Goal: Use online tool/utility: Utilize a website feature to perform a specific function

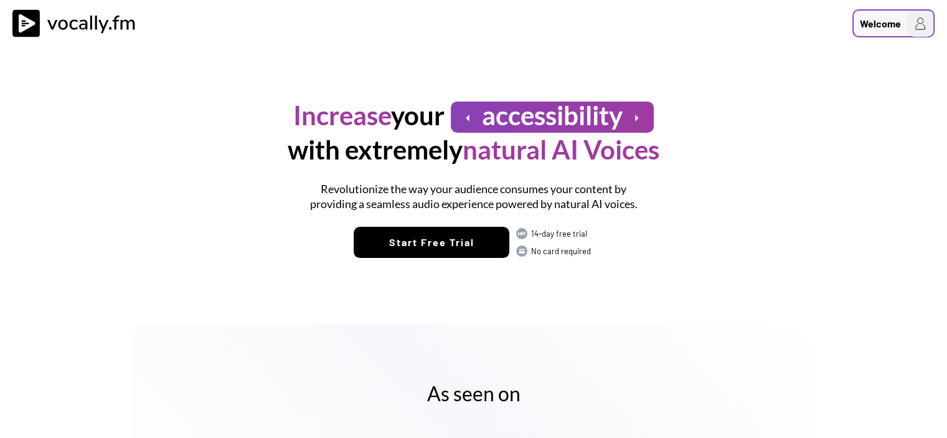
click at [876, 17] on div "Welcome" at bounding box center [880, 23] width 41 height 15
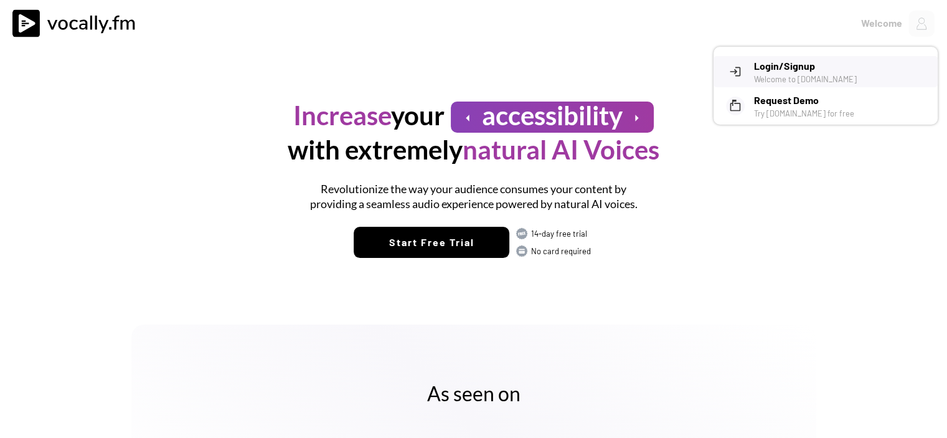
click at [816, 60] on h3 "Login/Signup" at bounding box center [841, 66] width 174 height 15
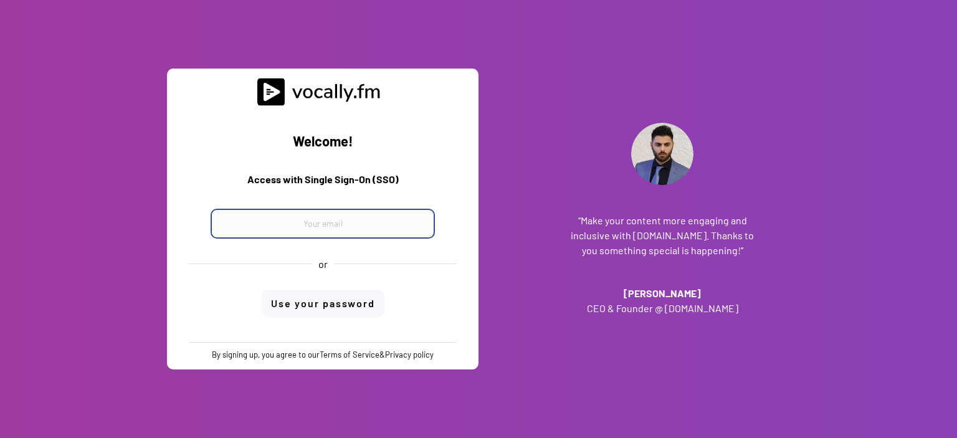
click at [362, 214] on input "email" at bounding box center [322, 224] width 224 height 30
paste input "[EMAIL_ADDRESS][DOMAIN_NAME]"
type input "[EMAIL_ADDRESS][DOMAIN_NAME]"
click at [345, 311] on div "Welcome! Access with Single Sign-On (SSO) progetto_enicom_2023@eni.com or Use y…" at bounding box center [322, 224] width 293 height 236
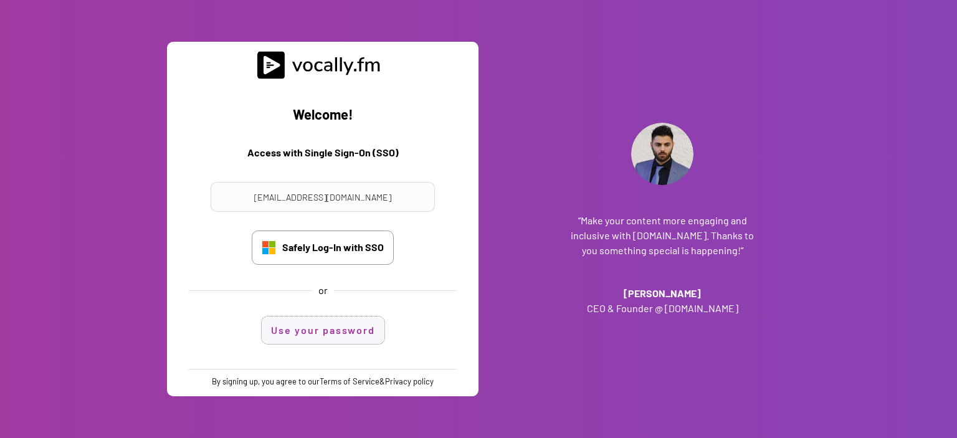
click at [344, 328] on button "Use your password" at bounding box center [323, 329] width 123 height 27
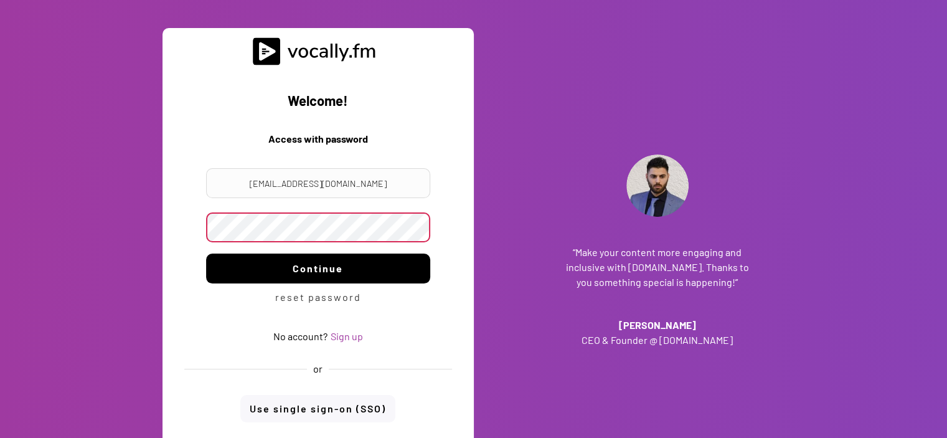
click at [324, 266] on button "Continue" at bounding box center [318, 268] width 224 height 30
click at [326, 265] on button "Continue" at bounding box center [318, 268] width 224 height 30
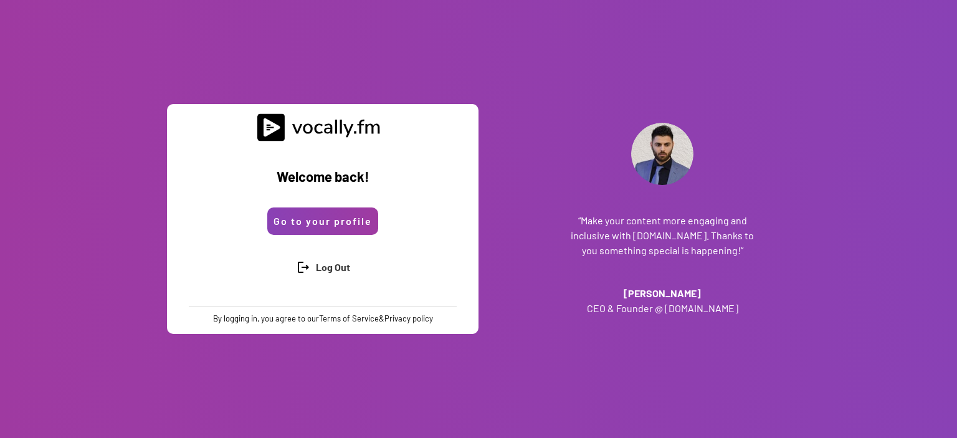
click at [320, 227] on button "Go to your profile" at bounding box center [322, 220] width 111 height 27
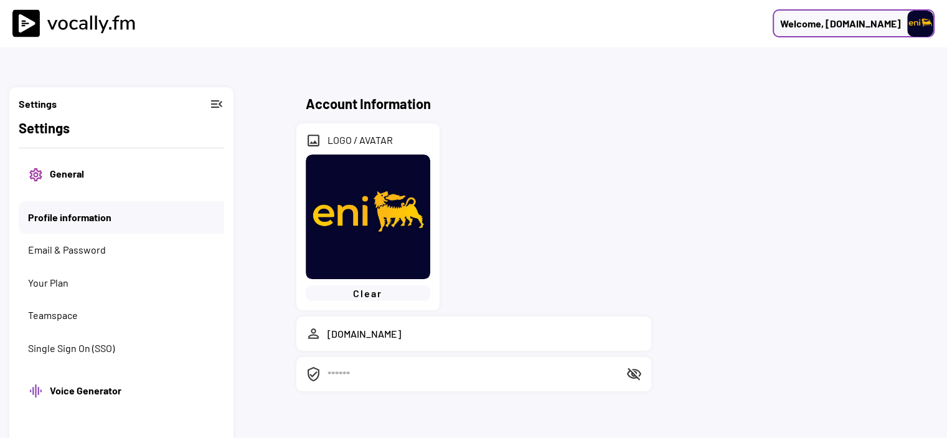
click at [879, 16] on div "Welcome, [DOMAIN_NAME]" at bounding box center [840, 23] width 121 height 15
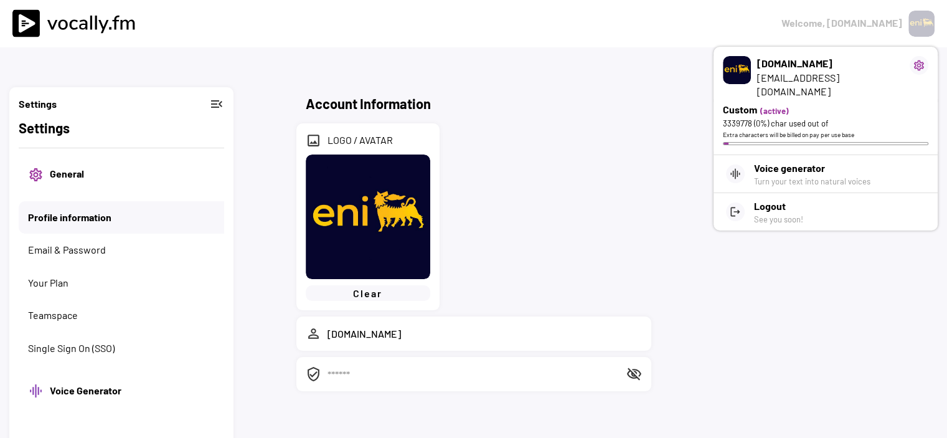
click at [780, 69] on h3 "[DOMAIN_NAME]" at bounding box center [830, 63] width 146 height 15
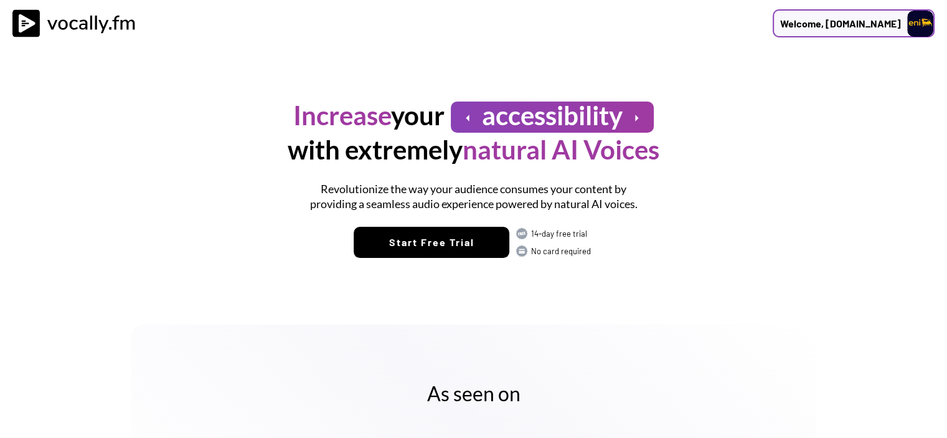
click at [854, 17] on div "Welcome, [DOMAIN_NAME]" at bounding box center [840, 23] width 121 height 15
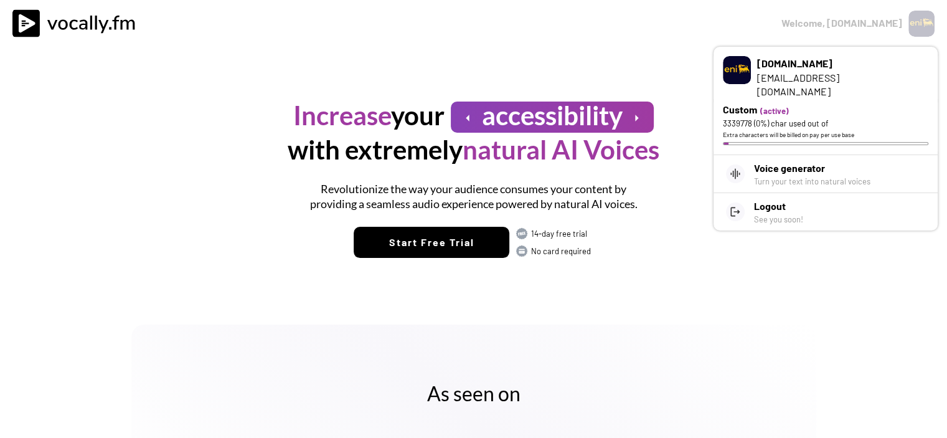
click at [796, 371] on div "As seen on" at bounding box center [473, 424] width 685 height 144
click at [781, 301] on div "As seen on" at bounding box center [473, 424] width 947 height 257
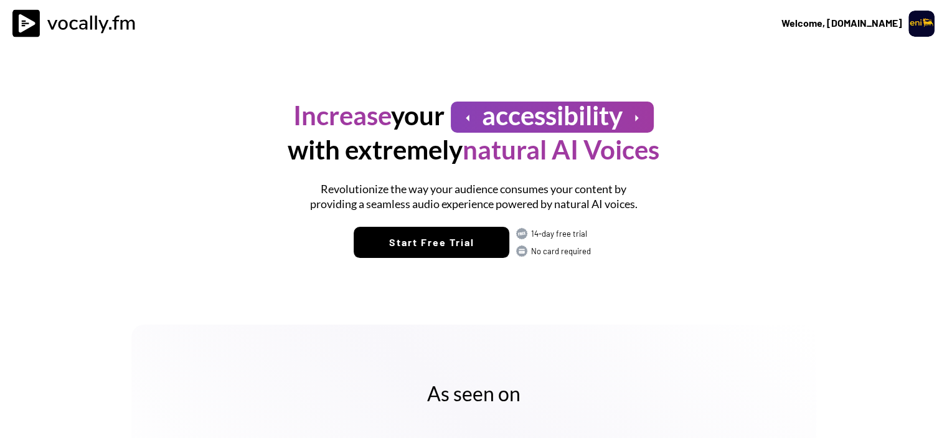
click at [67, 22] on img at bounding box center [77, 23] width 131 height 28
click at [863, 23] on div "Welcome, [DOMAIN_NAME]" at bounding box center [840, 23] width 121 height 15
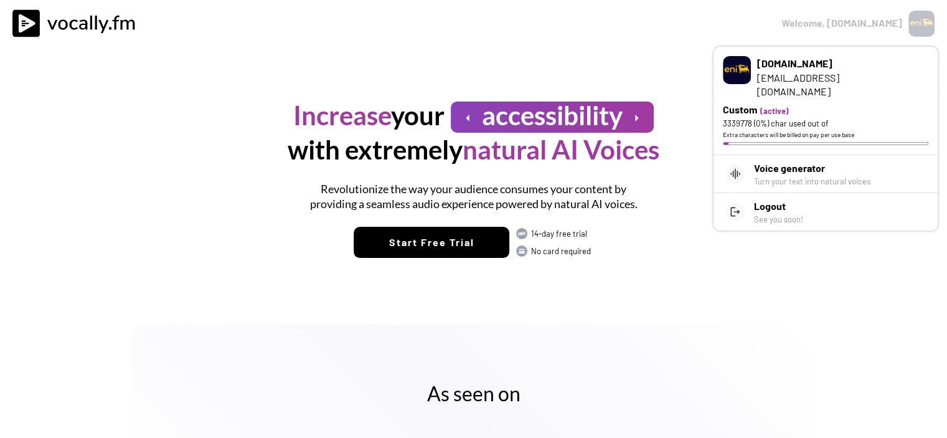
click at [755, 102] on div "Custom" at bounding box center [740, 109] width 34 height 15
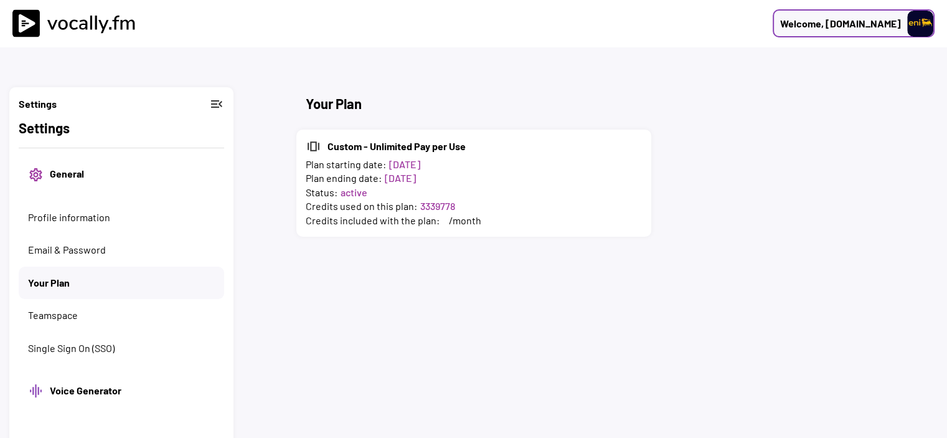
click at [830, 19] on div "Welcome, [DOMAIN_NAME]" at bounding box center [840, 23] width 121 height 15
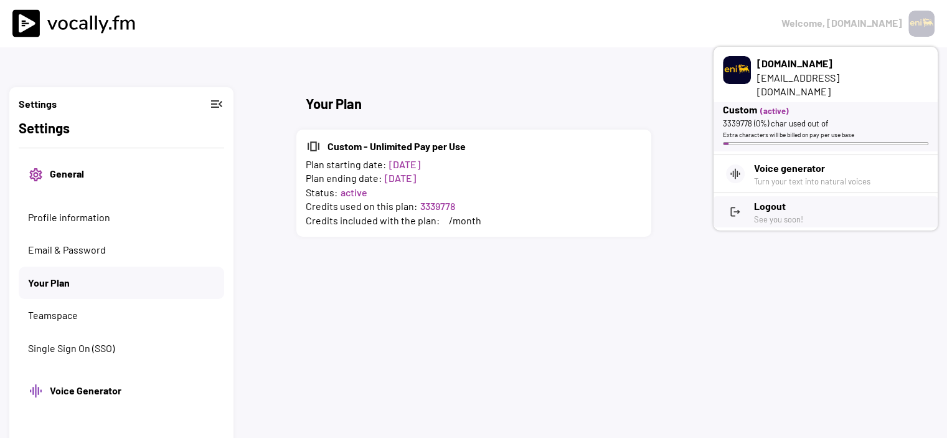
click at [757, 199] on h3 "Logout" at bounding box center [841, 206] width 174 height 15
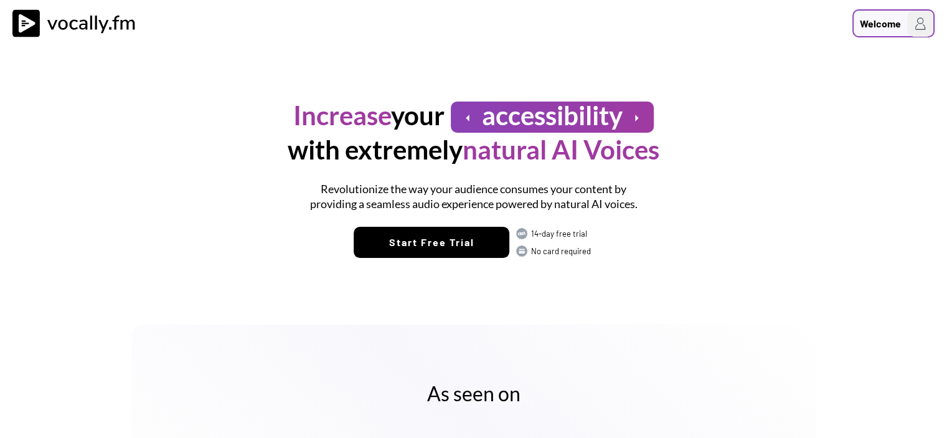
click at [887, 29] on div "Welcome" at bounding box center [880, 23] width 41 height 15
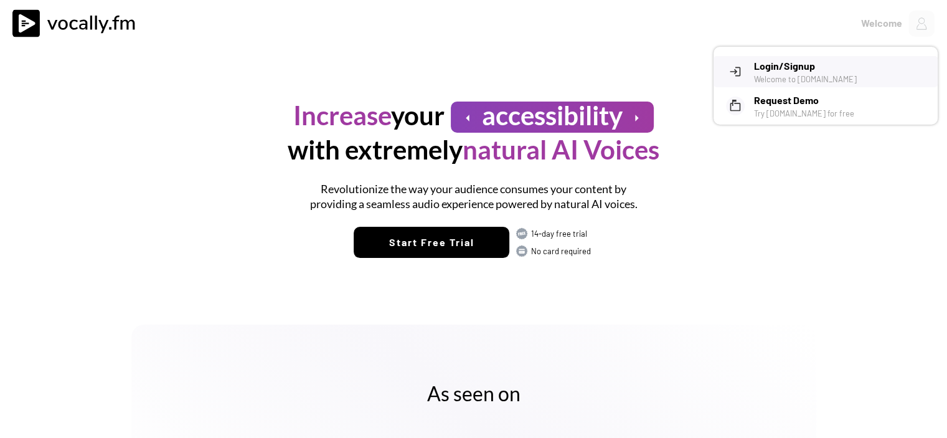
click at [795, 64] on h3 "Login/Signup" at bounding box center [841, 66] width 174 height 15
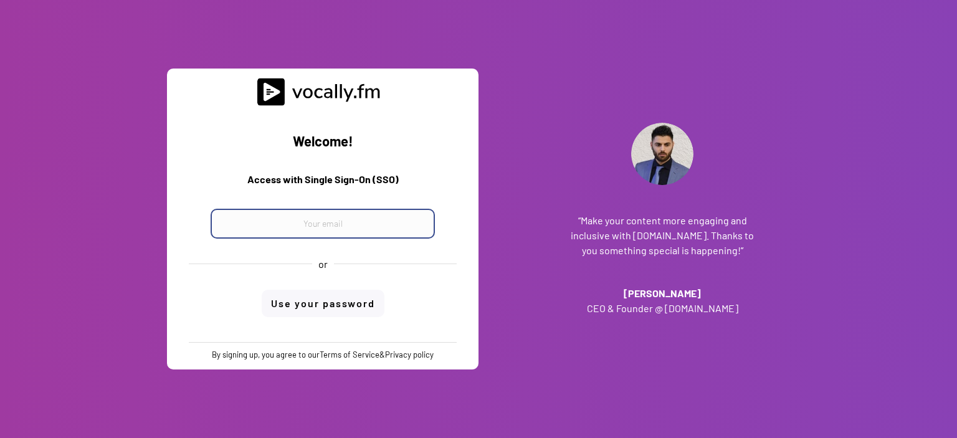
click at [354, 229] on input "email" at bounding box center [322, 224] width 224 height 30
click at [367, 217] on input "email" at bounding box center [322, 224] width 224 height 30
paste input "progetto_enicom_2023@eni.com"
type input "progetto_enicom_2023@eni.com"
click at [351, 295] on div "Welcome! Access with Single Sign-On (SSO) progetto_enicom_2023@eni.com or Use y…" at bounding box center [322, 224] width 293 height 236
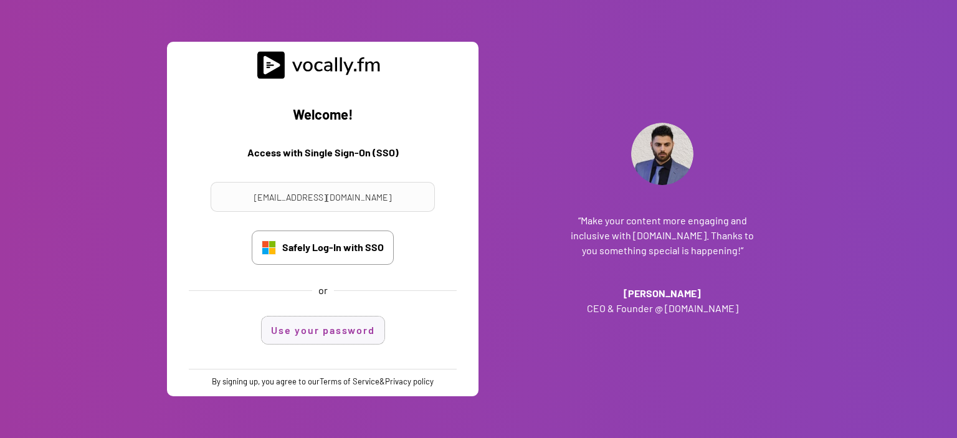
click at [346, 326] on button "Use your password" at bounding box center [323, 329] width 123 height 27
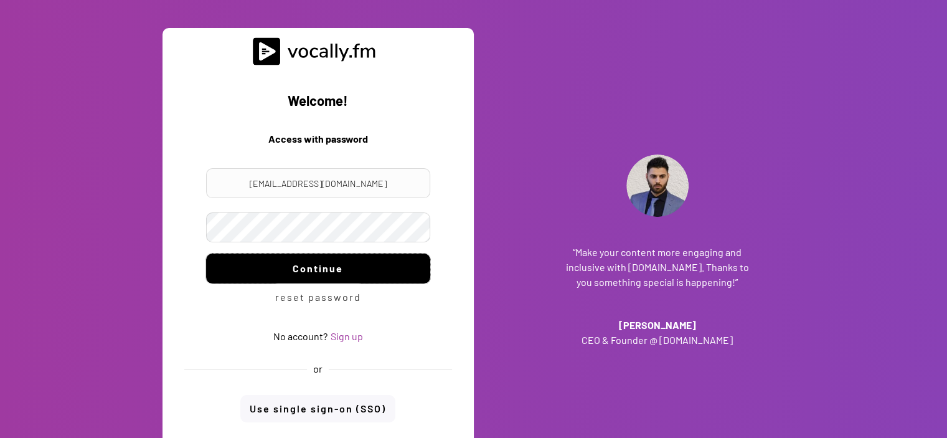
click at [305, 267] on button "Continue" at bounding box center [318, 268] width 224 height 30
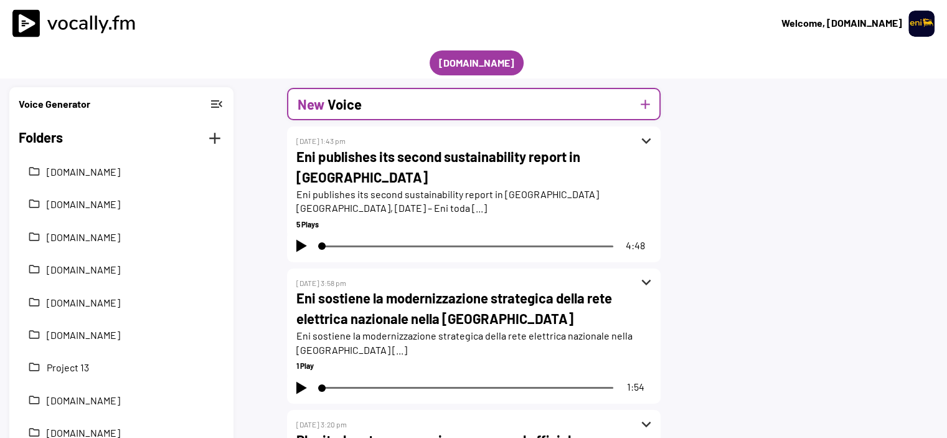
click at [645, 106] on button "add" at bounding box center [646, 105] width 16 height 16
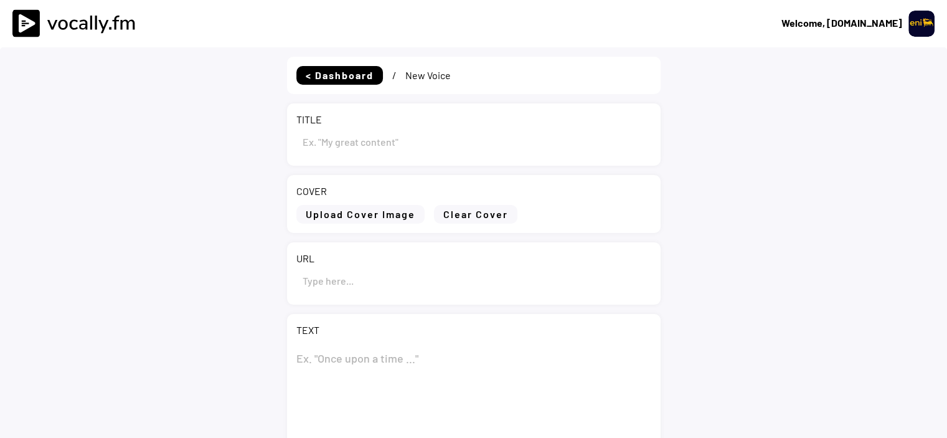
type input "Draft"
select select ""1348695171700984260__LOOKUP__1695815318097x346735823279882240""
click at [306, 143] on input "input" at bounding box center [473, 141] width 355 height 30
drag, startPoint x: 299, startPoint y: 140, endPoint x: 334, endPoint y: 141, distance: 35.5
click at [334, 141] on input "input" at bounding box center [473, 141] width 355 height 30
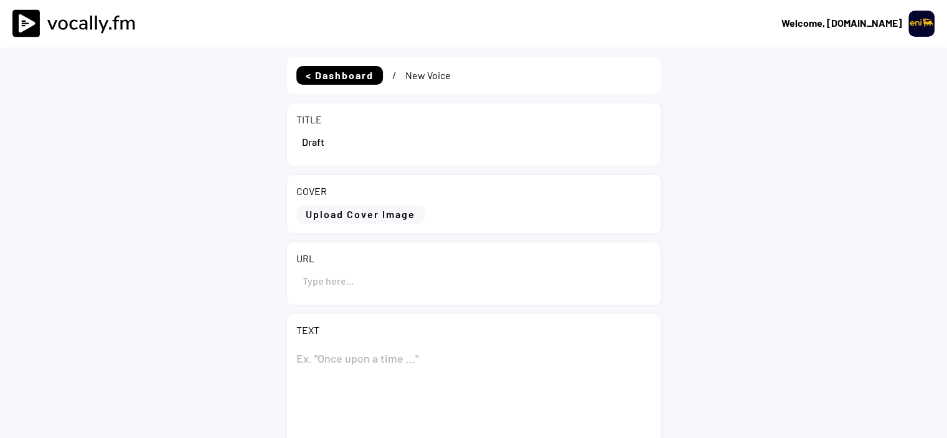
paste input "portale2023"
type input "portale2023"
drag, startPoint x: 354, startPoint y: 141, endPoint x: 285, endPoint y: 140, distance: 68.5
click at [285, 140] on div "< Dashboard / New Voice TITLE COVER Upload Cover Image Clear Cover URL TEXT 0 C…" at bounding box center [473, 358] width 947 height 623
click at [372, 151] on input "input" at bounding box center [473, 141] width 355 height 30
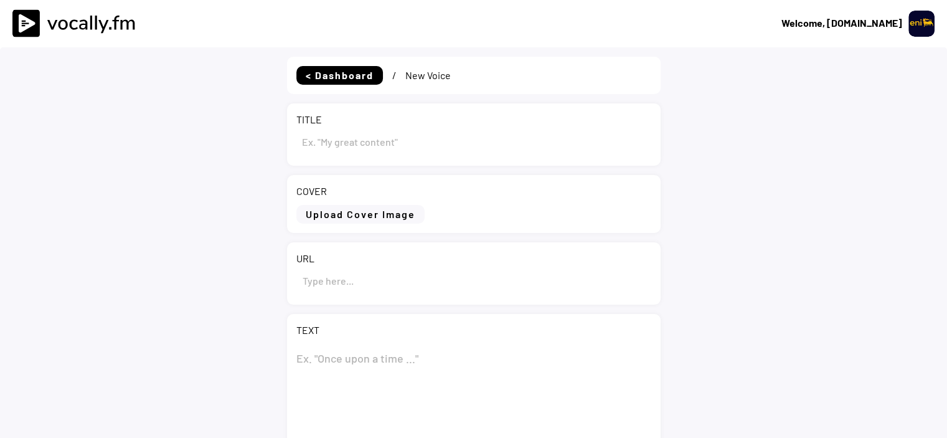
paste input "The Prime Minister of Egypt [PERSON_NAME] meets [PERSON_NAME]’s Chief Operating…"
type input "The Prime Minister of Egypt [PERSON_NAME] meets [PERSON_NAME]’s Chief Operating…"
click at [385, 288] on input "input" at bounding box center [473, 280] width 355 height 30
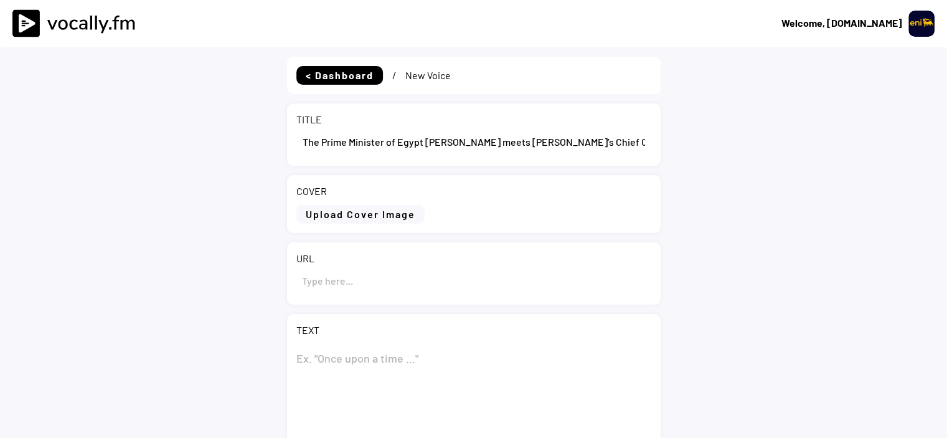
click at [369, 284] on input "input" at bounding box center [473, 280] width 355 height 30
paste input "https://www.eni.com/en-IT/media/press-release/2025/09/prime-minister-egypt-must…"
type input "https://www.eni.com/en-IT/media/press-release/2025/09/prime-minister-egypt-must…"
click at [384, 344] on textarea at bounding box center [473, 406] width 355 height 125
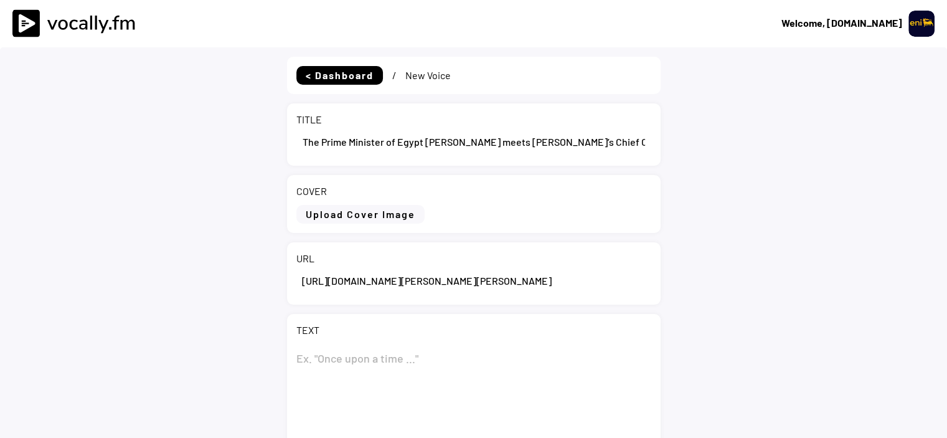
scroll to position [0, 0]
click at [384, 346] on textarea at bounding box center [473, 406] width 355 height 125
click at [339, 349] on textarea at bounding box center [473, 406] width 355 height 125
paste textarea "The Prime Minister of Egypt Mustafa Kemal Madbouly meets Eni’s Chief Operating …"
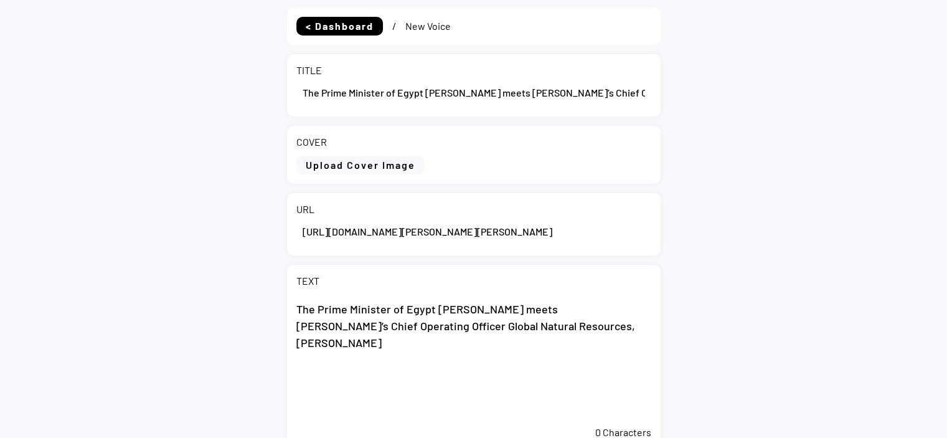
scroll to position [125, 0]
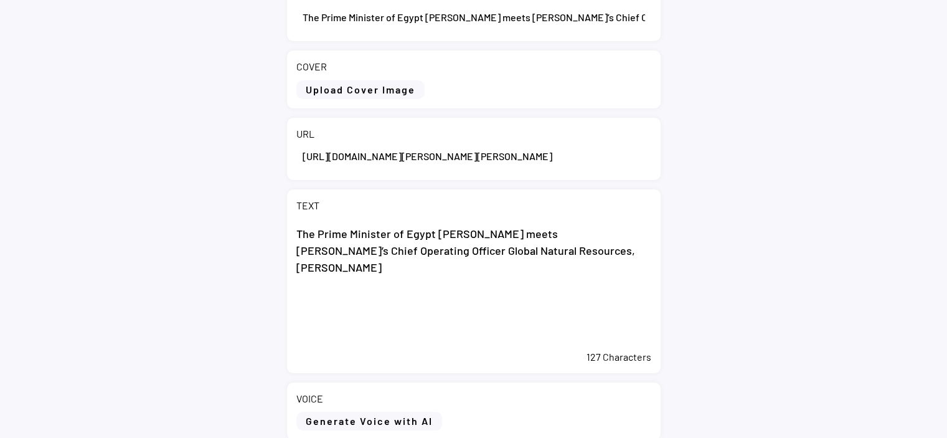
click at [386, 294] on textarea "The Prime Minister of Egypt Mustafa Kemal Madbouly meets Eni’s Chief Operating …" at bounding box center [473, 281] width 355 height 125
paste textarea "San Donato Milanese (Italy), September 25, 2025 – The Prime Minister of the Ara…"
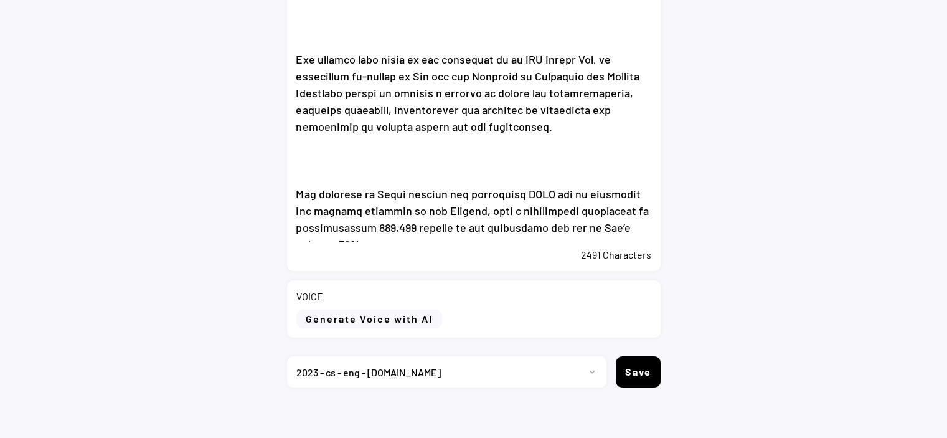
scroll to position [482, 0]
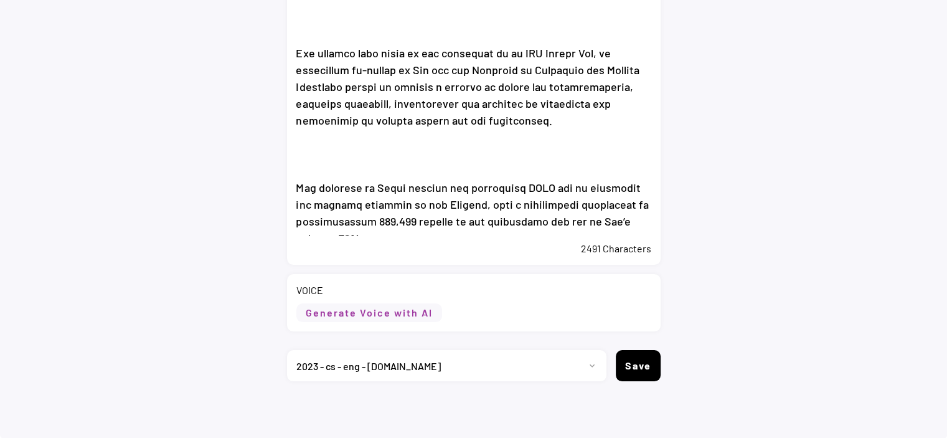
type textarea "The Prime Minister of Egypt Mustafa Kemal Madbouly meets Eni’s Chief Operating …"
click at [431, 314] on button "Generate Voice with AI" at bounding box center [369, 312] width 146 height 19
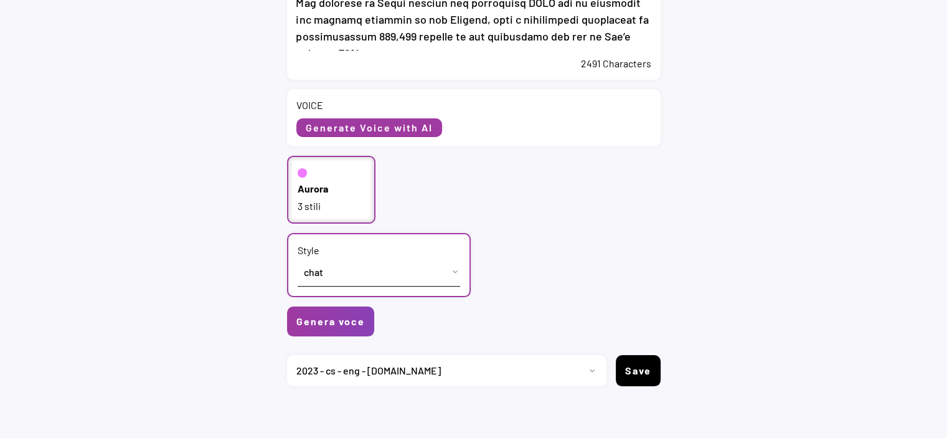
scroll to position [670, 0]
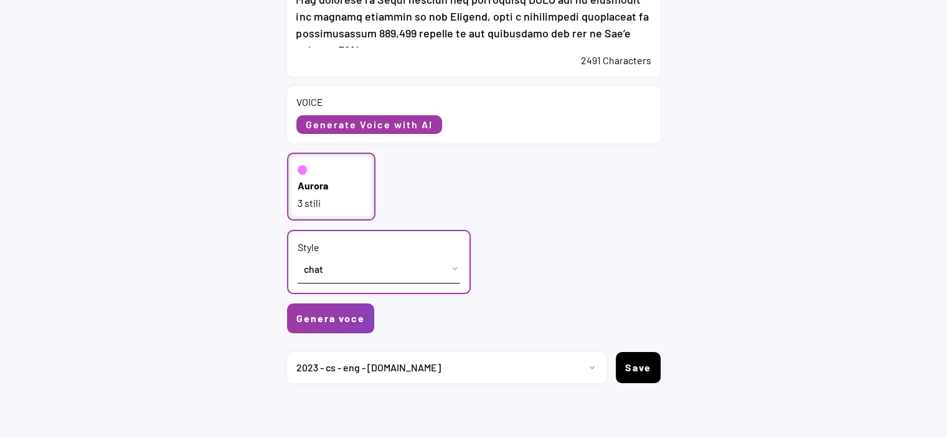
click at [324, 186] on div "Aurora" at bounding box center [313, 186] width 31 height 14
select select ""PLACEHOLDER_1427118222253""
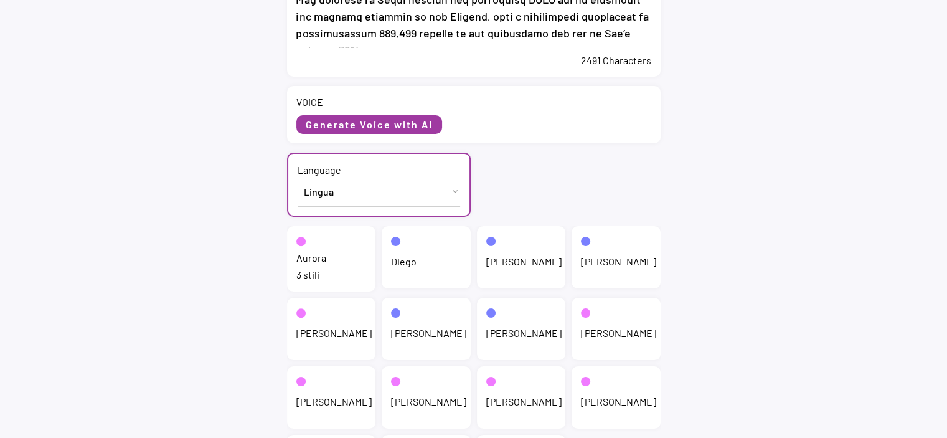
click at [329, 201] on select "Lingua English (US) French (France) Italian (Italy)" at bounding box center [379, 191] width 163 height 28
select select ""English (US)""
click at [298, 177] on select "Lingua English (US) French (France) Italian (Italy)" at bounding box center [379, 191] width 163 height 28
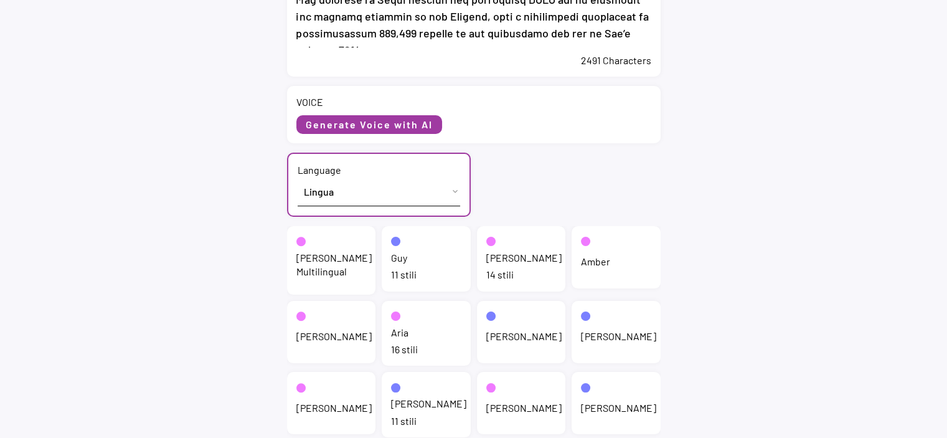
click at [511, 252] on div "Jenny" at bounding box center [523, 258] width 75 height 14
select select ""chat""
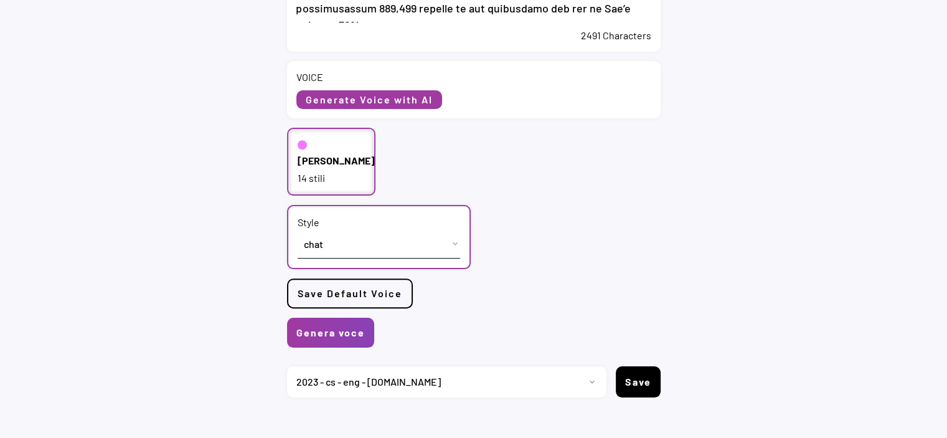
scroll to position [710, 0]
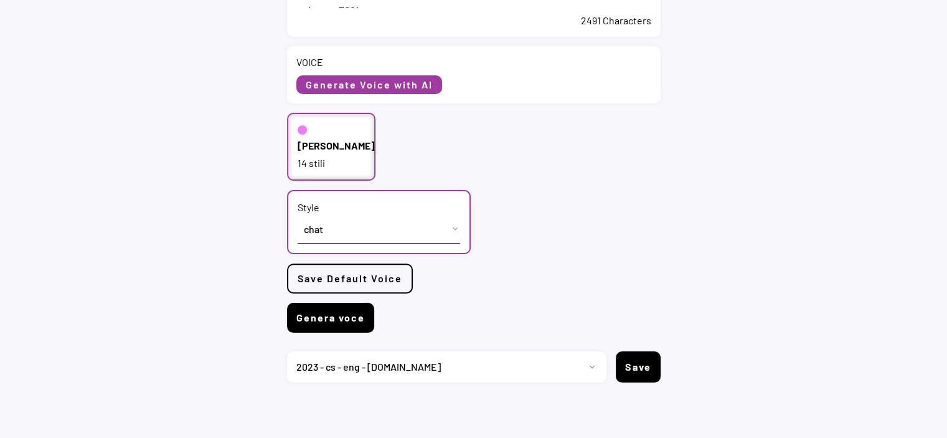
click at [306, 313] on button "Genera voce" at bounding box center [330, 318] width 87 height 30
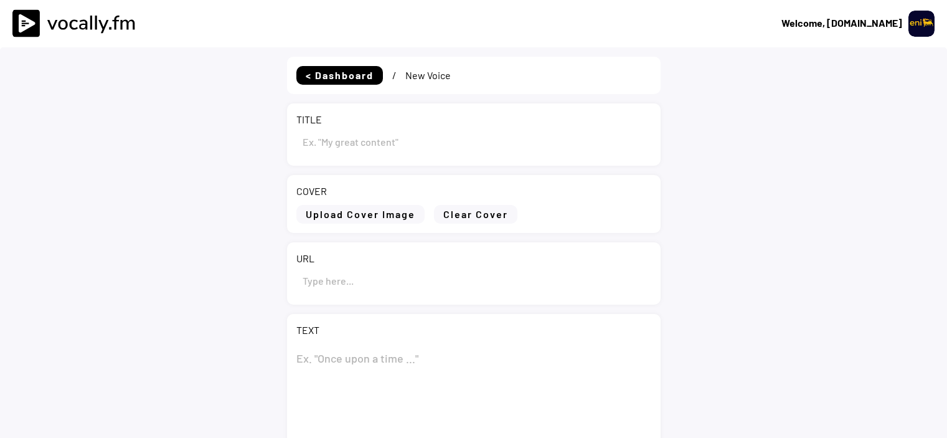
select select ""PLACEHOLDER_1427118222253""
type input "The Prime Minister of Egypt [PERSON_NAME] meets [PERSON_NAME]’s Chief Operating…"
type input "[URL][DOMAIN_NAME][PERSON_NAME][PERSON_NAME]"
type textarea "Lor Ipsum Dolorsit am Conse Adipisc Elits Doeiusmo tempo Inc’u Labor Etdolorem …"
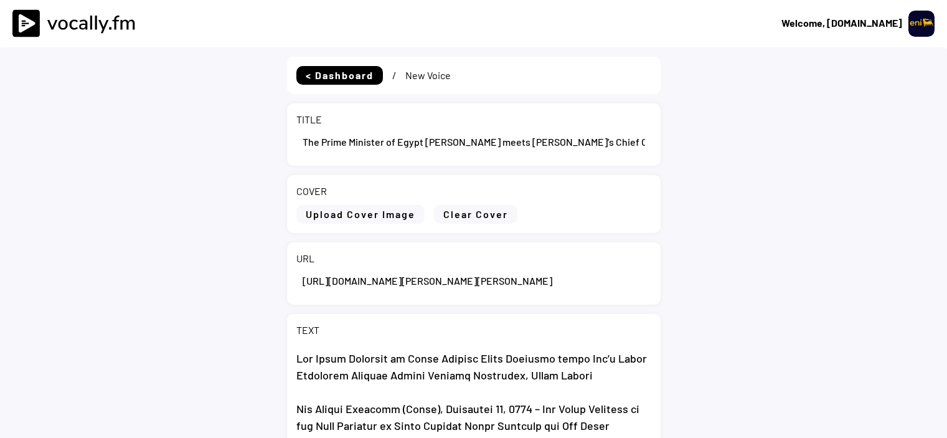
select select ""1348695171700984260__LOOKUP__1695815318097x346735823279882240""
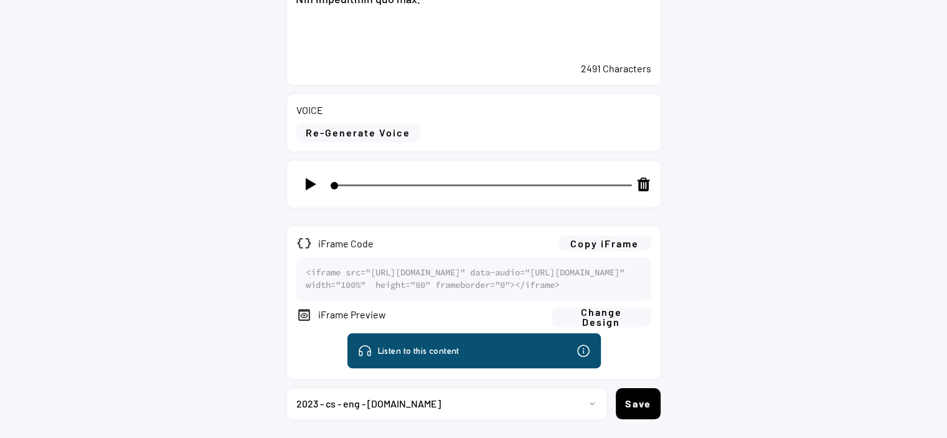
scroll to position [685, 0]
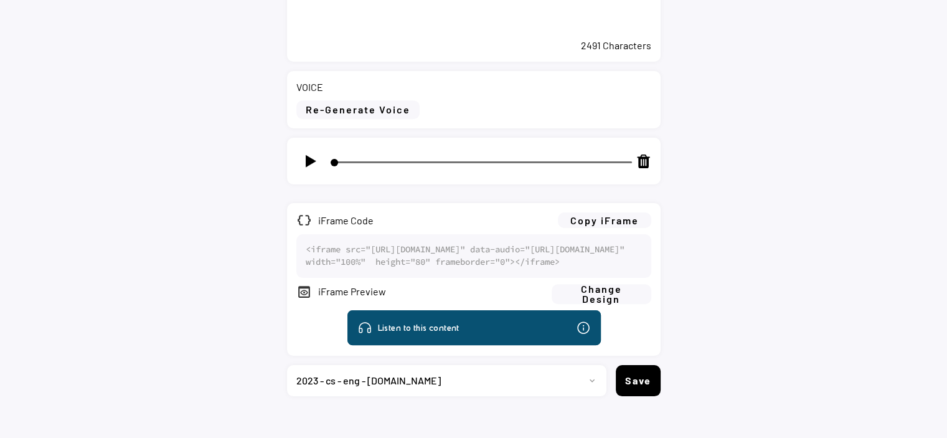
click at [303, 163] on img at bounding box center [311, 161] width 16 height 16
click at [310, 163] on img at bounding box center [311, 161] width 16 height 16
type input "5"
click at [620, 223] on button "Copy iFrame" at bounding box center [604, 220] width 93 height 16
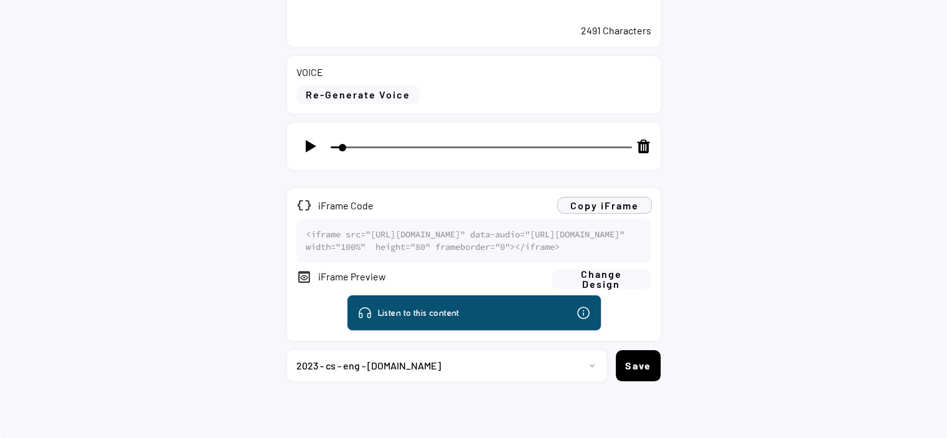
scroll to position [744, 0]
click at [591, 366] on select "Progetto 2023 - cs - eng - [DOMAIN_NAME] 2023 - cs - ita - [DOMAIN_NAME] 2023 -…" at bounding box center [442, 365] width 310 height 31
select select ""1348695171700984260__LOOKUP__1735904392009x606523124540768300""
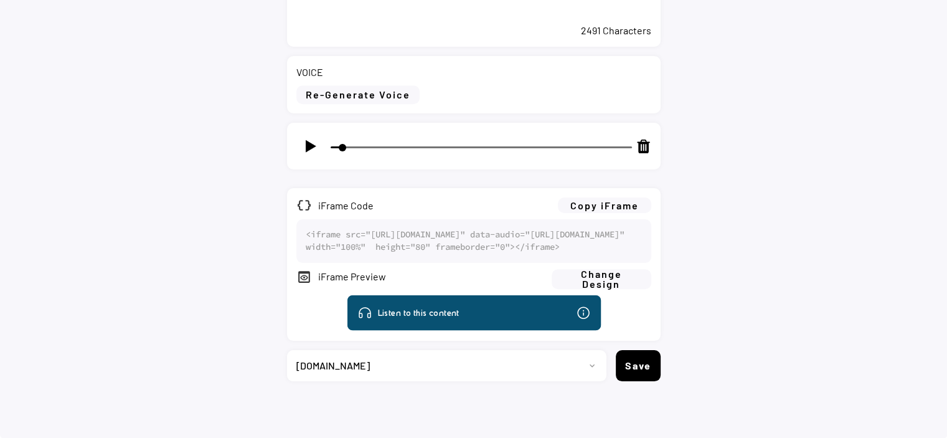
click at [287, 350] on select "Progetto 2023 - cs - eng - [DOMAIN_NAME] 2023 - cs - ita - [DOMAIN_NAME] 2023 -…" at bounding box center [442, 365] width 310 height 31
click at [656, 367] on button "Save" at bounding box center [638, 365] width 45 height 31
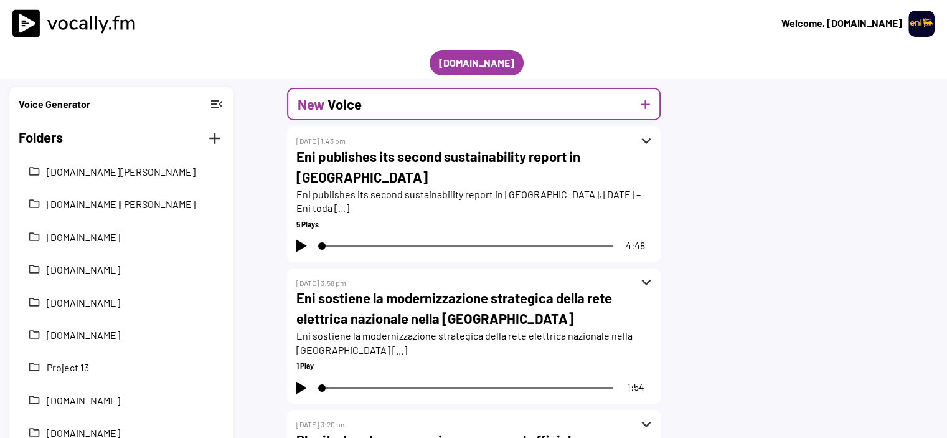
click at [650, 105] on button "add" at bounding box center [646, 105] width 16 height 16
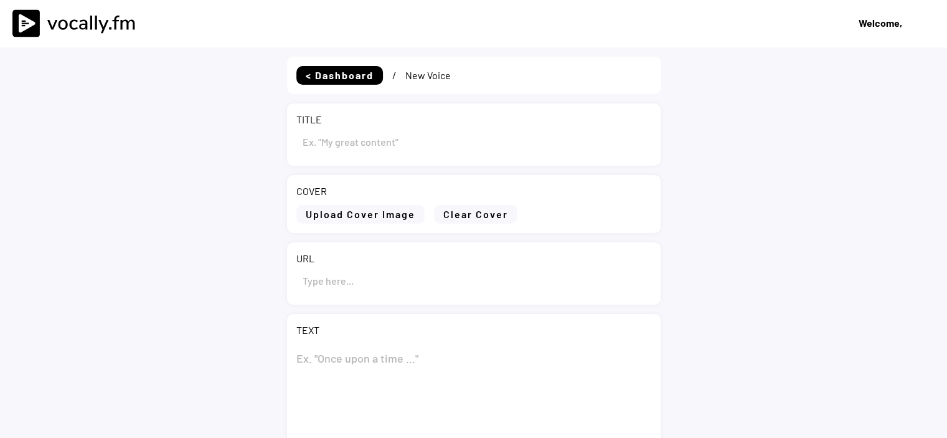
select select ""PLACEHOLDER_1427118222253""
type input "Draft"
select select ""1348695171700984260__LOOKUP__1735904392009x606523124540768300""
click at [334, 149] on input "input" at bounding box center [473, 141] width 355 height 30
drag, startPoint x: 335, startPoint y: 138, endPoint x: 292, endPoint y: 136, distance: 43.0
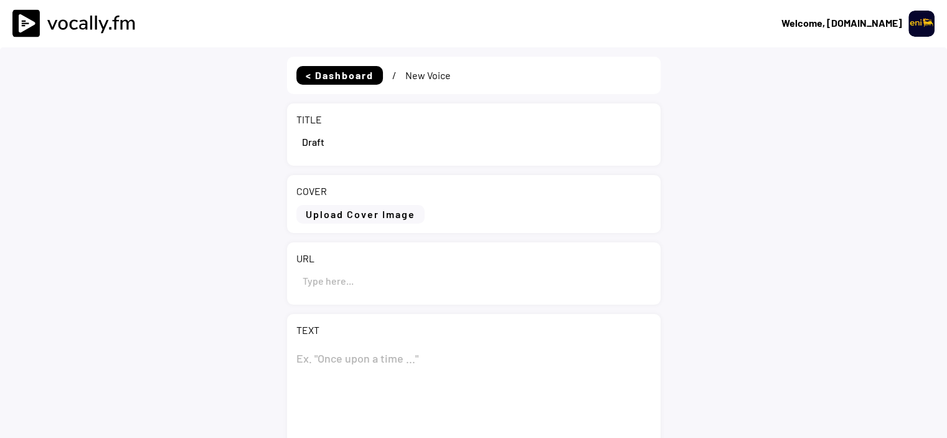
click at [292, 136] on div "TITLE" at bounding box center [474, 134] width 374 height 62
paste input "Il [PERSON_NAME] [DEMOGRAPHIC_DATA][PERSON_NAME] [PERSON_NAME] incontra [PERSON…"
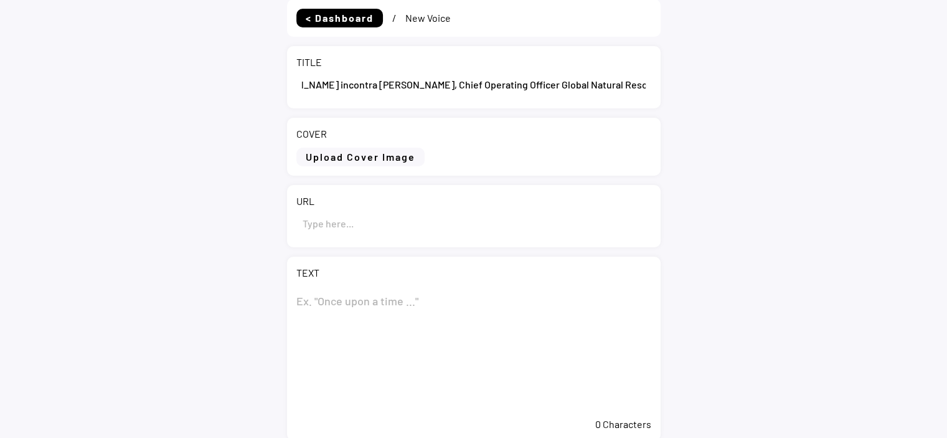
scroll to position [125, 0]
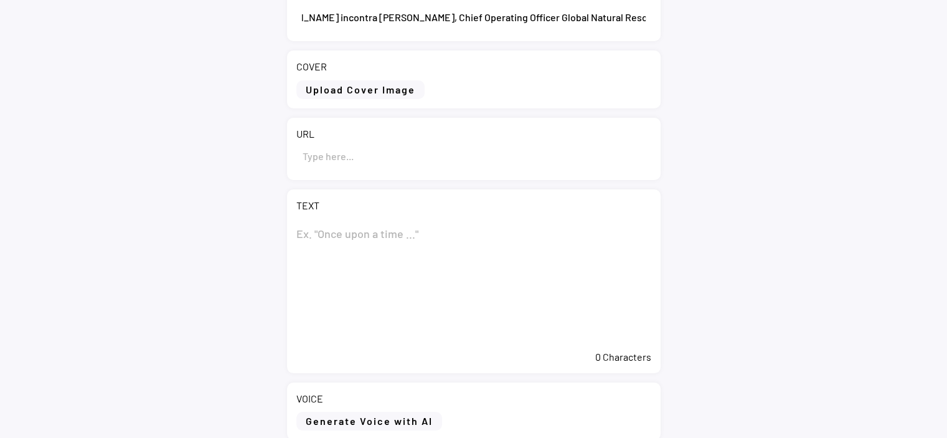
type input "Il [PERSON_NAME] [DEMOGRAPHIC_DATA][PERSON_NAME] [PERSON_NAME] incontra [PERSON…"
click at [365, 241] on textarea at bounding box center [473, 281] width 355 height 125
paste textarea "Il [PERSON_NAME] [DEMOGRAPHIC_DATA][PERSON_NAME] [PERSON_NAME] incontra [PERSON…"
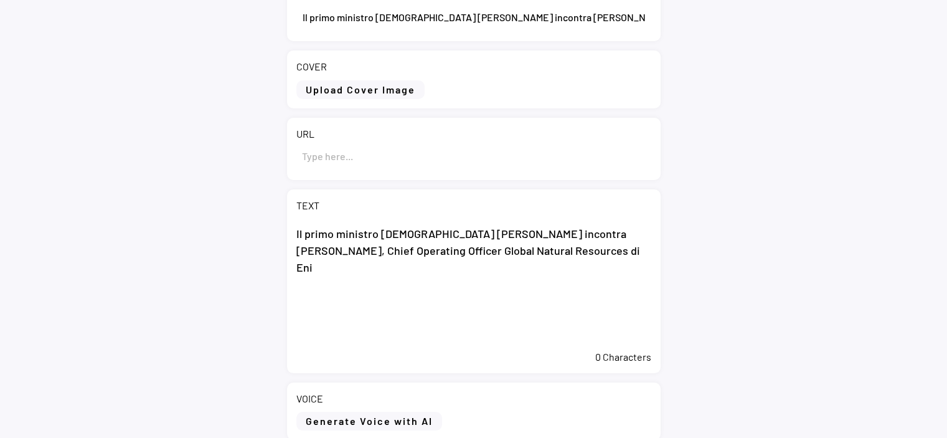
type textarea "Il [PERSON_NAME] [DEMOGRAPHIC_DATA][PERSON_NAME] [PERSON_NAME] incontra [PERSON…"
click at [373, 159] on input "input" at bounding box center [473, 156] width 355 height 30
paste input "[URL][DOMAIN_NAME][PERSON_NAME][PERSON_NAME]"
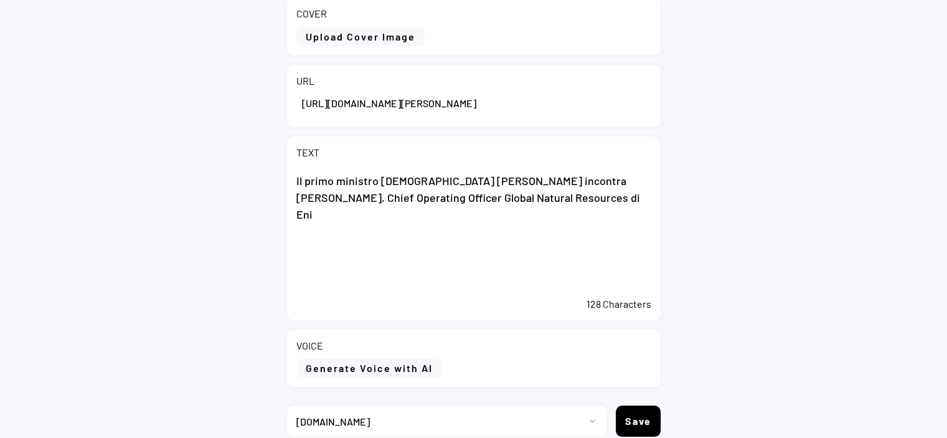
scroll to position [233, 0]
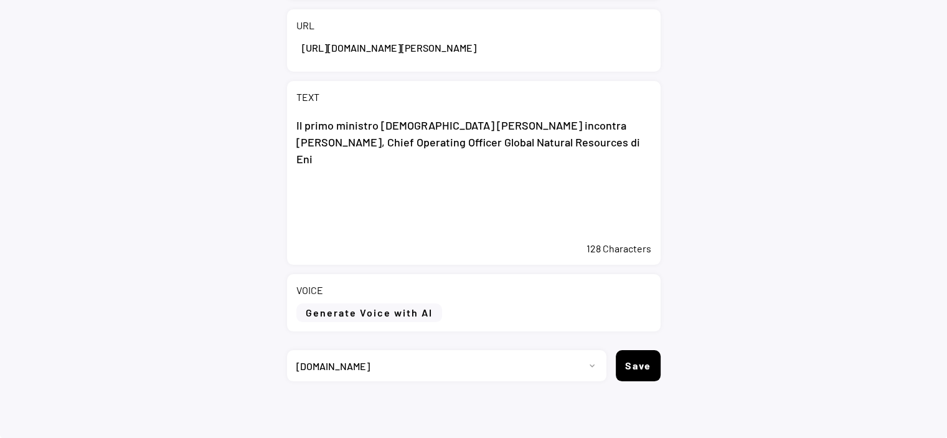
type input "[URL][DOMAIN_NAME][PERSON_NAME][PERSON_NAME]"
click at [443, 194] on textarea "Il [PERSON_NAME] [DEMOGRAPHIC_DATA][PERSON_NAME] [PERSON_NAME] incontra [PERSON…" at bounding box center [473, 173] width 355 height 125
click at [618, 136] on textarea "Il [PERSON_NAME] [DEMOGRAPHIC_DATA][PERSON_NAME] [PERSON_NAME] incontra [PERSON…" at bounding box center [473, 173] width 355 height 125
click at [483, 202] on textarea "Il [PERSON_NAME] [DEMOGRAPHIC_DATA][PERSON_NAME] [PERSON_NAME] incontra [PERSON…" at bounding box center [473, 173] width 355 height 125
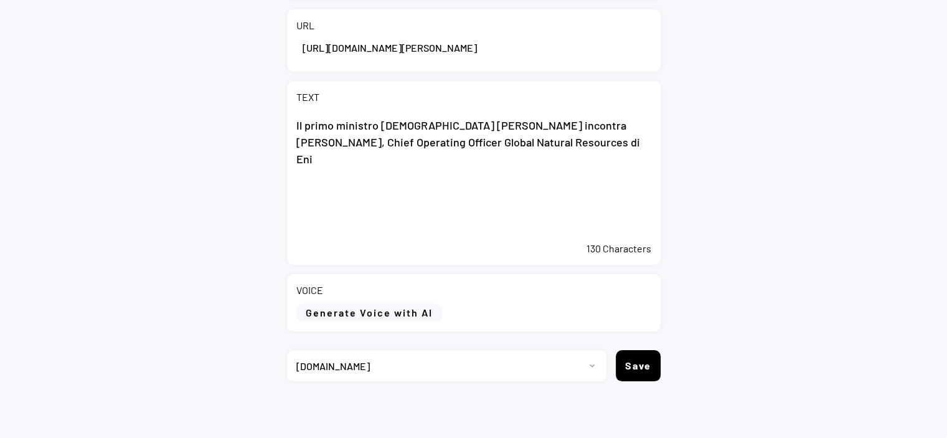
paste textarea "San Donato Milanese (MI), 25 settembre 2025 – Il Primo Ministro della Repubblic…"
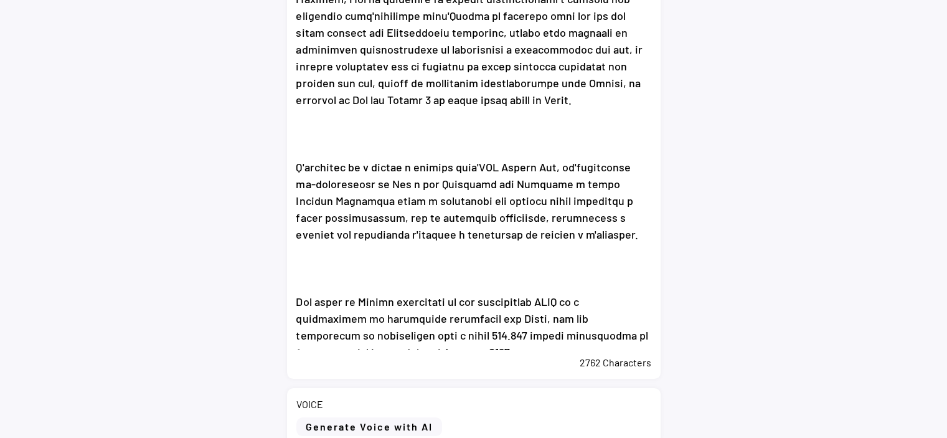
scroll to position [482, 0]
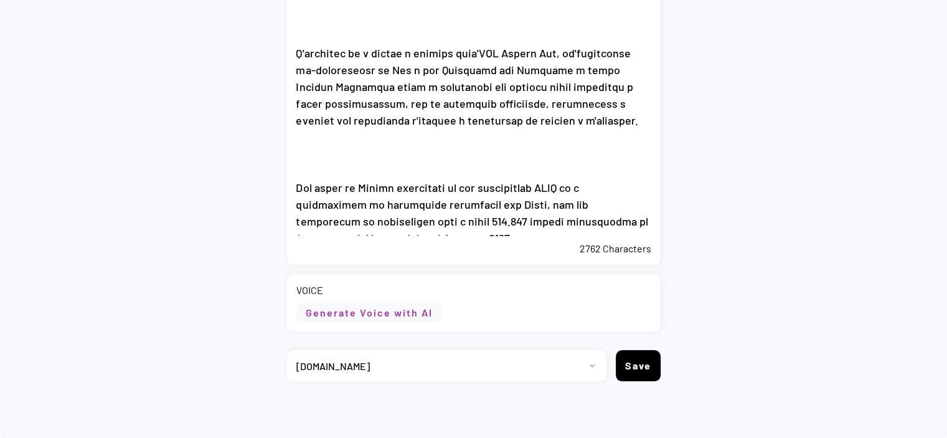
type textarea "Lo ipsum dolorsit ametcons Adipisc Elits Doeiusmo temporin Utlab Etdolo, Magna …"
click at [398, 317] on button "Generate Voice with AI" at bounding box center [369, 312] width 146 height 19
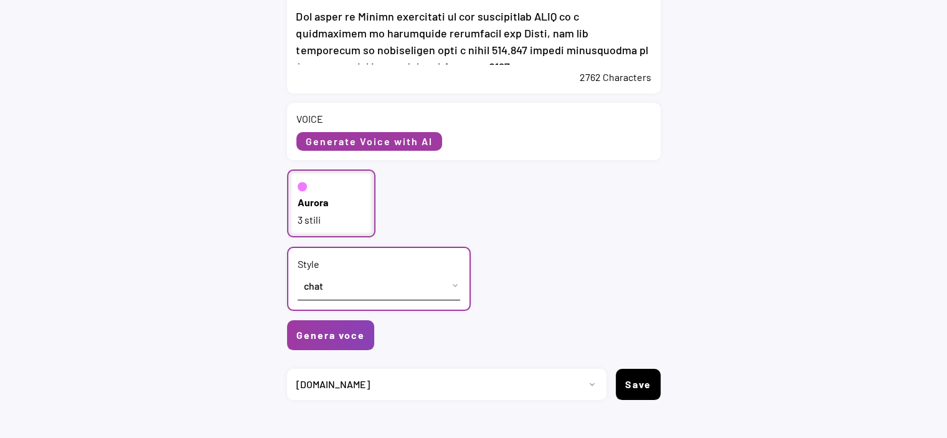
scroll to position [669, 0]
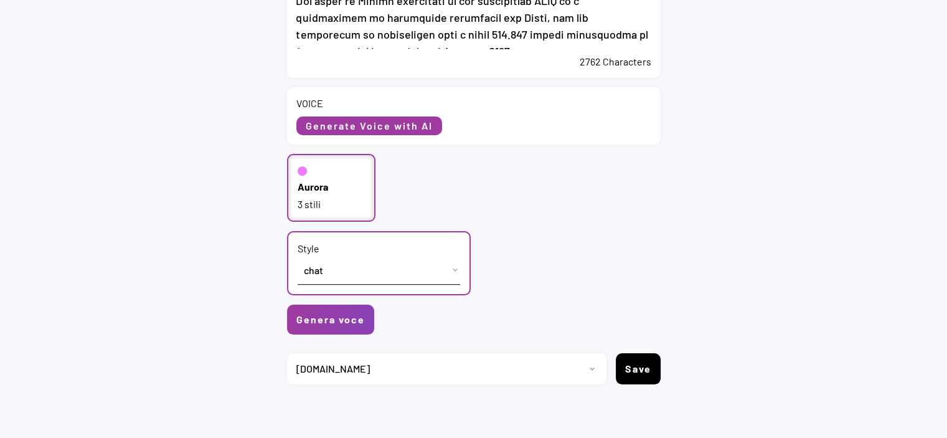
click at [317, 204] on div "3 stili" at bounding box center [332, 204] width 68 height 14
select select ""PLACEHOLDER_1427118222253""
select select ""Italian (Italy)""
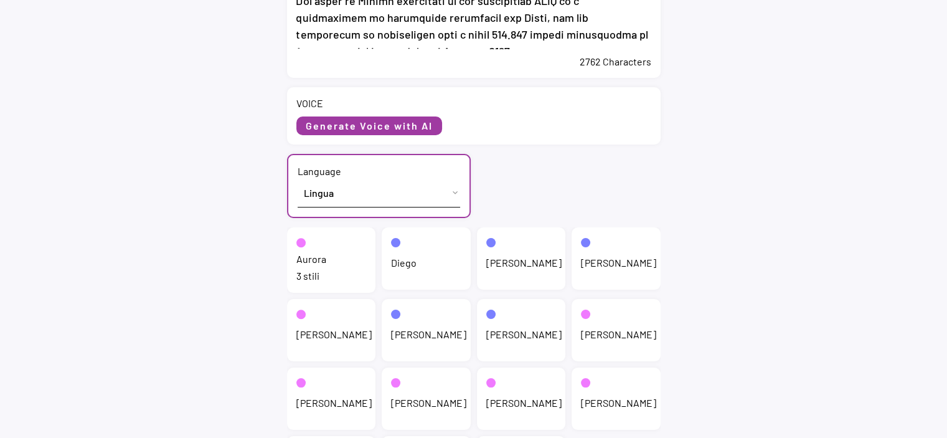
click at [313, 275] on div "3 stili" at bounding box center [331, 276] width 70 height 14
select select ""chat""
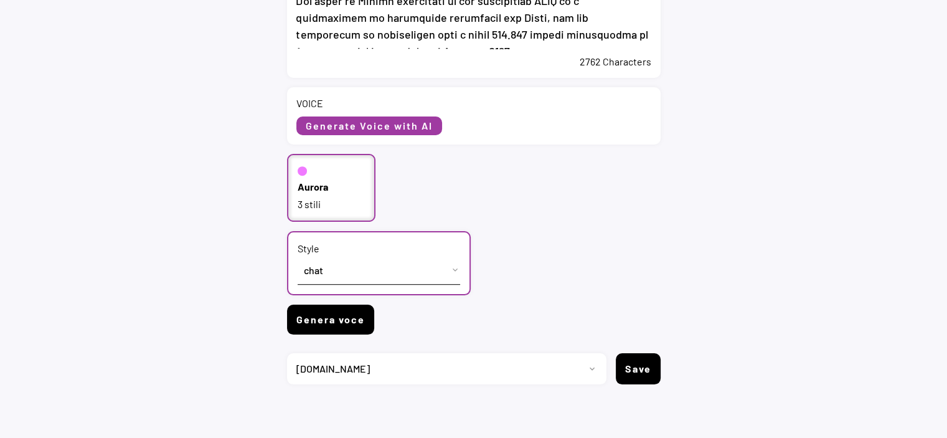
click at [313, 314] on button "Genera voce" at bounding box center [330, 320] width 87 height 30
click at [345, 319] on button "Genera voce" at bounding box center [330, 320] width 87 height 30
click at [590, 364] on select "Progetto 2023 - cs - eng - [DOMAIN_NAME] 2023 - cs - ita - [DOMAIN_NAME] 2023 -…" at bounding box center [442, 368] width 310 height 31
select select ""1348695171700984260__LOOKUP__1735904233799x559431839768379400""
click at [287, 353] on select "Progetto 2023 - cs - eng - [DOMAIN_NAME] 2023 - cs - ita - [DOMAIN_NAME] 2023 -…" at bounding box center [442, 368] width 310 height 31
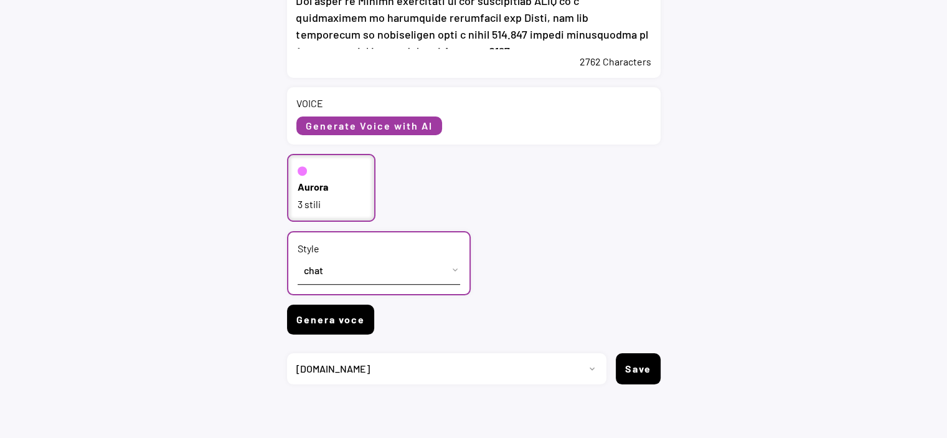
click at [341, 319] on button "Genera voce" at bounding box center [330, 320] width 87 height 30
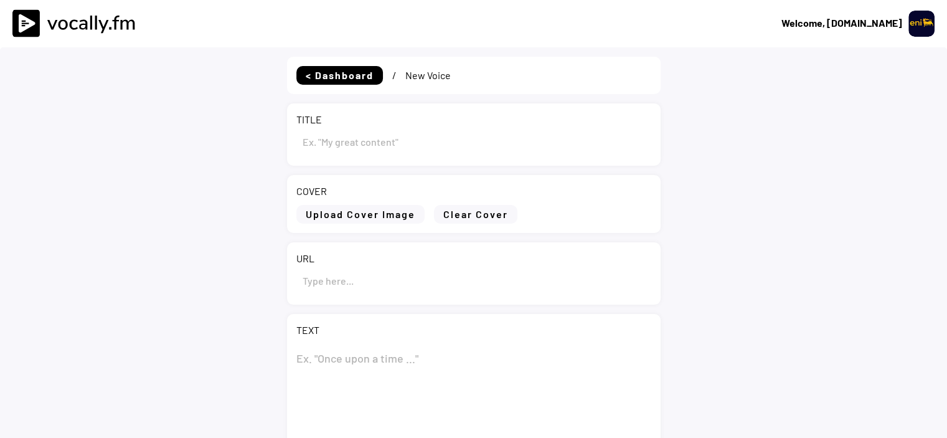
select select ""PLACEHOLDER_1427118222253""
type input "Il [PERSON_NAME] [DEMOGRAPHIC_DATA][PERSON_NAME] [PERSON_NAME] incontra [PERSON…"
type input "[URL][DOMAIN_NAME][PERSON_NAME][PERSON_NAME]"
type textarea "Lo ipsum dolorsit ametcons Adipisc Elits Doeiusmo temporin Utlab Etdolo, Magna …"
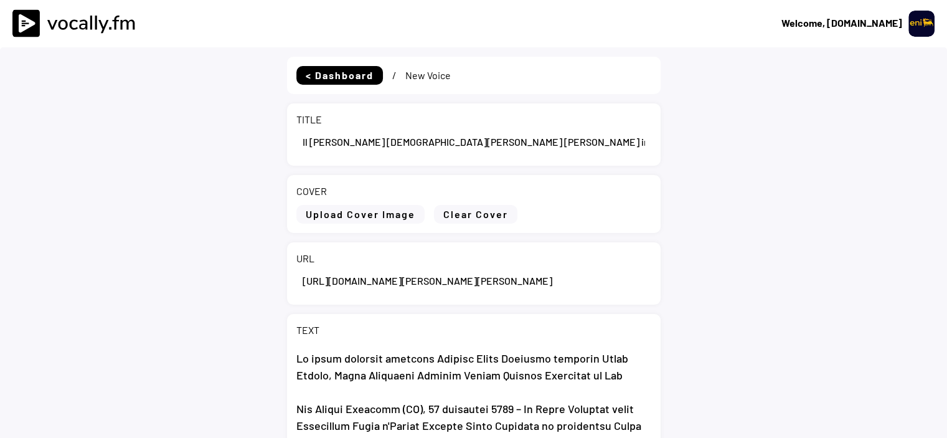
select select ""1348695171700984260__LOOKUP__1735904392009x606523124540768300""
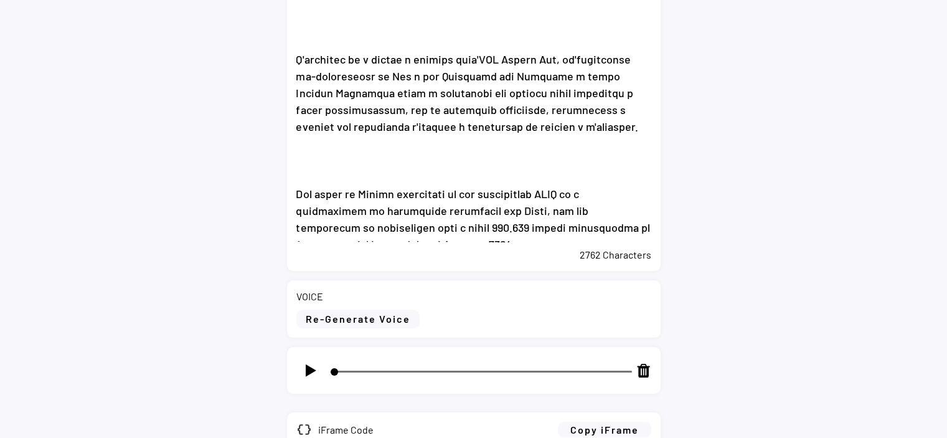
scroll to position [685, 0]
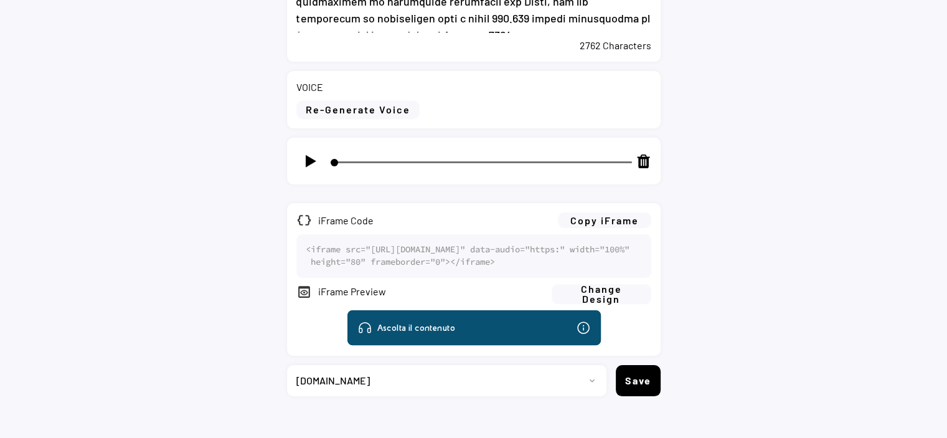
click at [306, 164] on img at bounding box center [311, 161] width 16 height 16
click at [625, 221] on button "Copy iFrame" at bounding box center [604, 220] width 93 height 16
click at [309, 156] on img at bounding box center [311, 161] width 16 height 16
type input "4"
click at [572, 396] on select "Progetto 2023 - cs - eng - [DOMAIN_NAME] 2023 - cs - ita - [DOMAIN_NAME] 2023 -…" at bounding box center [442, 380] width 310 height 31
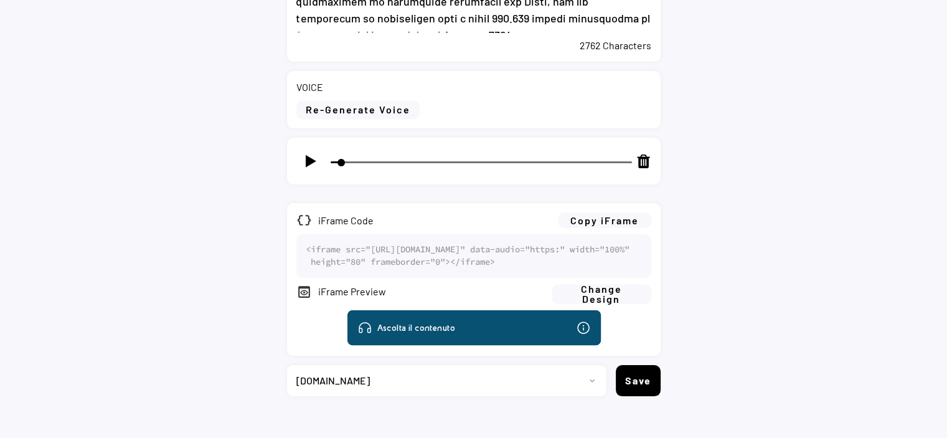
select select ""1348695171700984260__LOOKUP__1735904233799x559431839768379400""
click at [287, 384] on select "Progetto 2023 - cs - eng - [DOMAIN_NAME] 2023 - cs - ita - [DOMAIN_NAME] 2023 -…" at bounding box center [442, 380] width 310 height 31
click at [648, 396] on button "Save" at bounding box center [638, 380] width 45 height 31
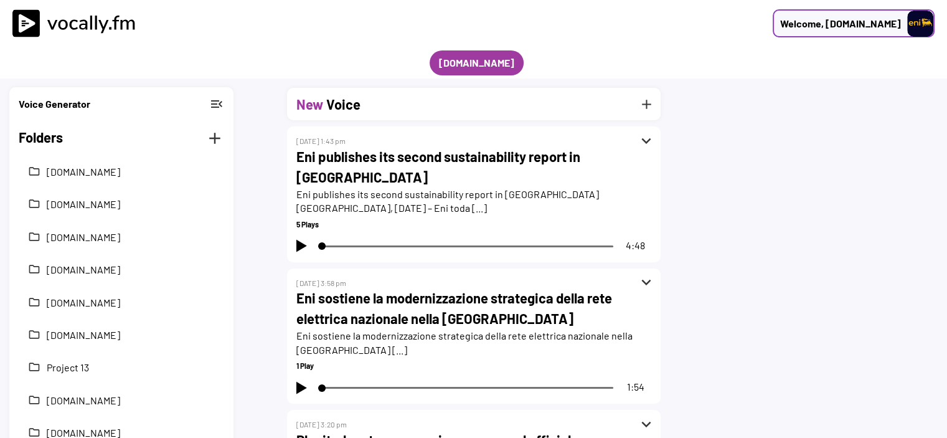
click at [892, 29] on div "Welcome, [DOMAIN_NAME]" at bounding box center [840, 23] width 121 height 15
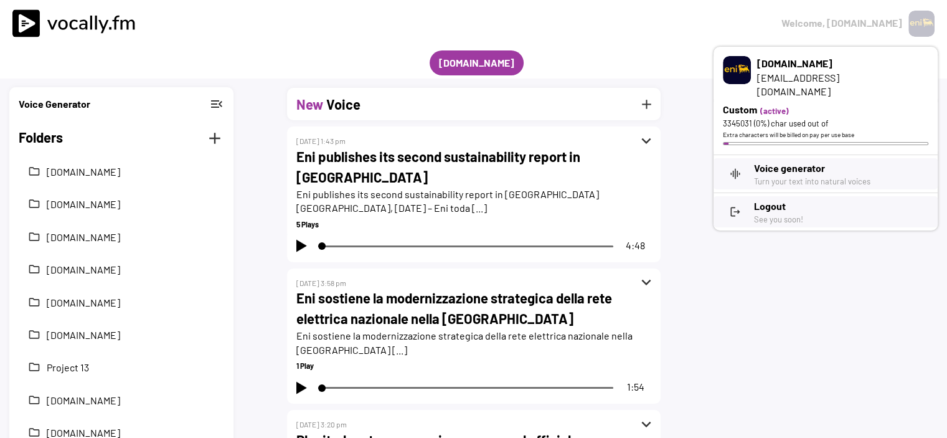
click at [779, 199] on h3 "Logout" at bounding box center [841, 206] width 174 height 15
